Goal: Information Seeking & Learning: Check status

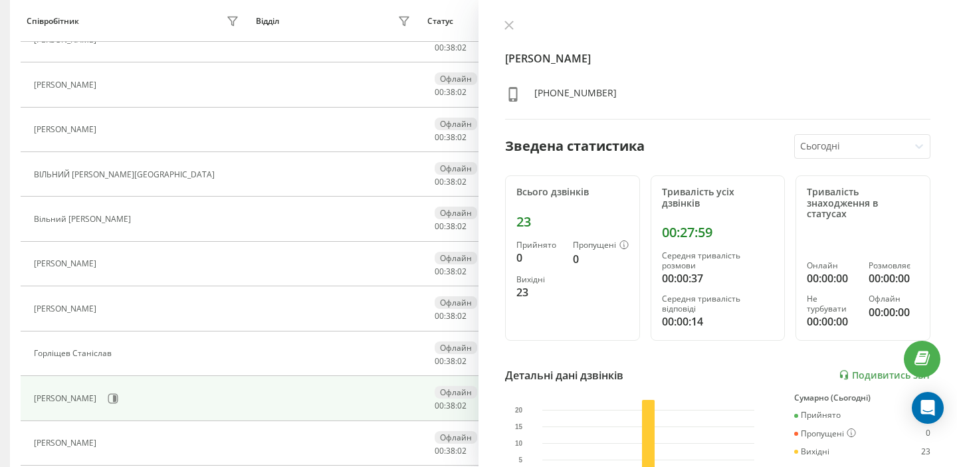
scroll to position [496, 0]
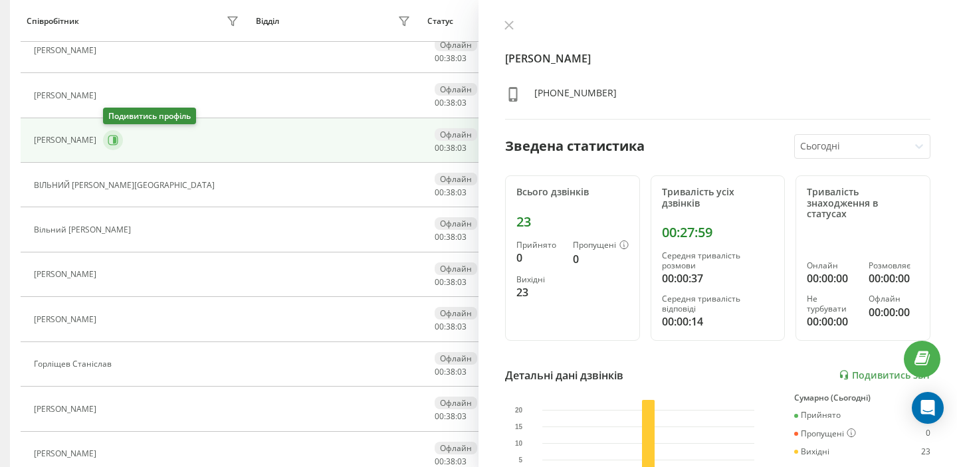
click at [117, 141] on icon at bounding box center [113, 141] width 10 height 10
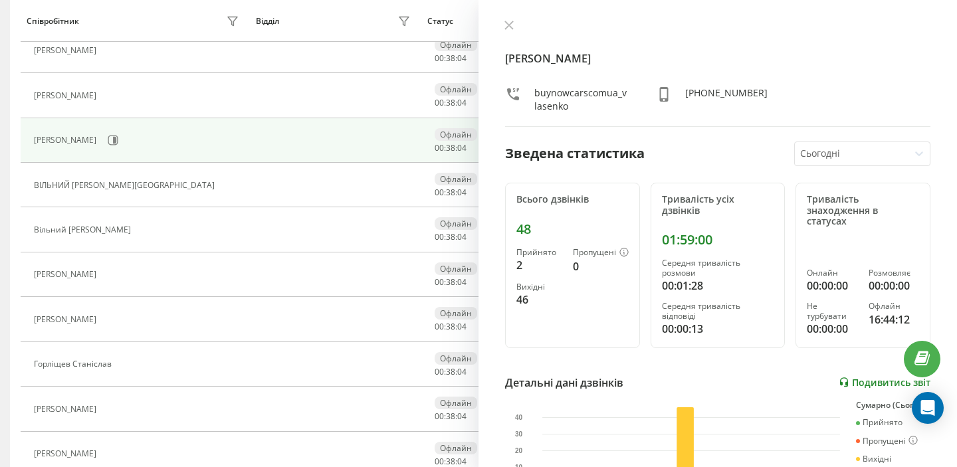
click at [851, 377] on link "Подивитись звіт" at bounding box center [885, 382] width 92 height 11
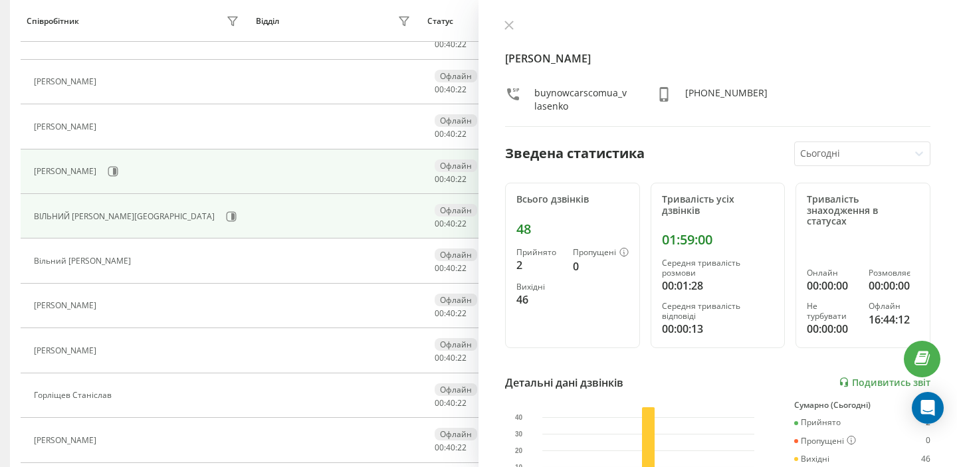
scroll to position [472, 0]
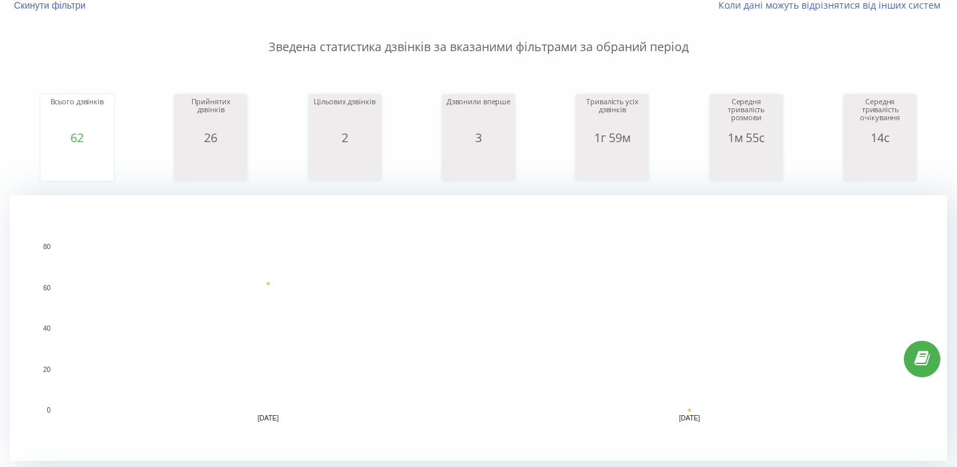
scroll to position [117, 0]
